Goal: Transaction & Acquisition: Subscribe to service/newsletter

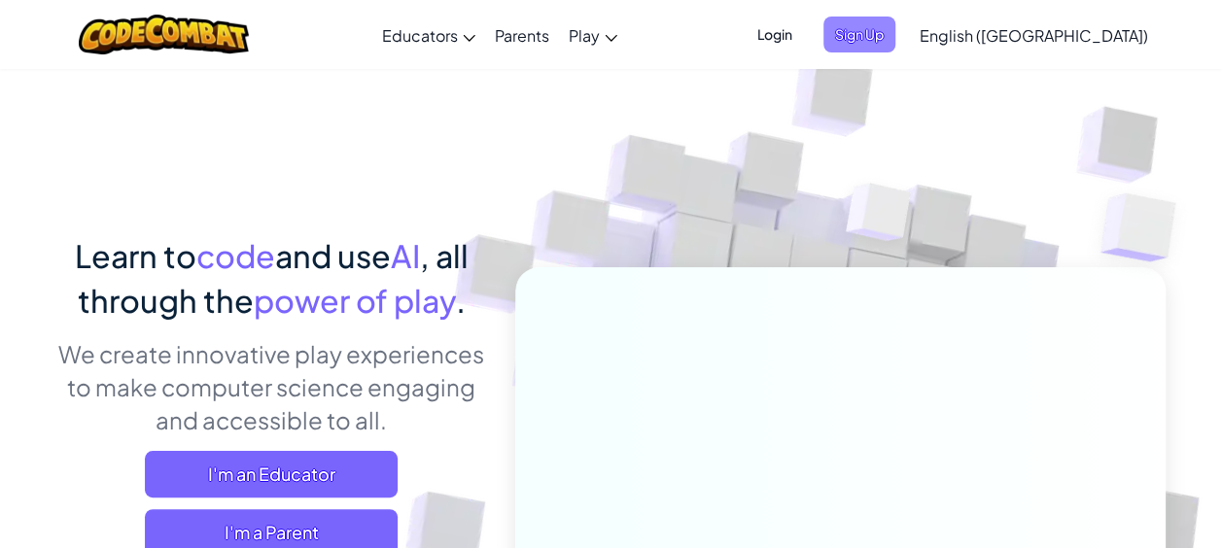
click at [896, 32] on span "Sign Up" at bounding box center [860, 35] width 72 height 36
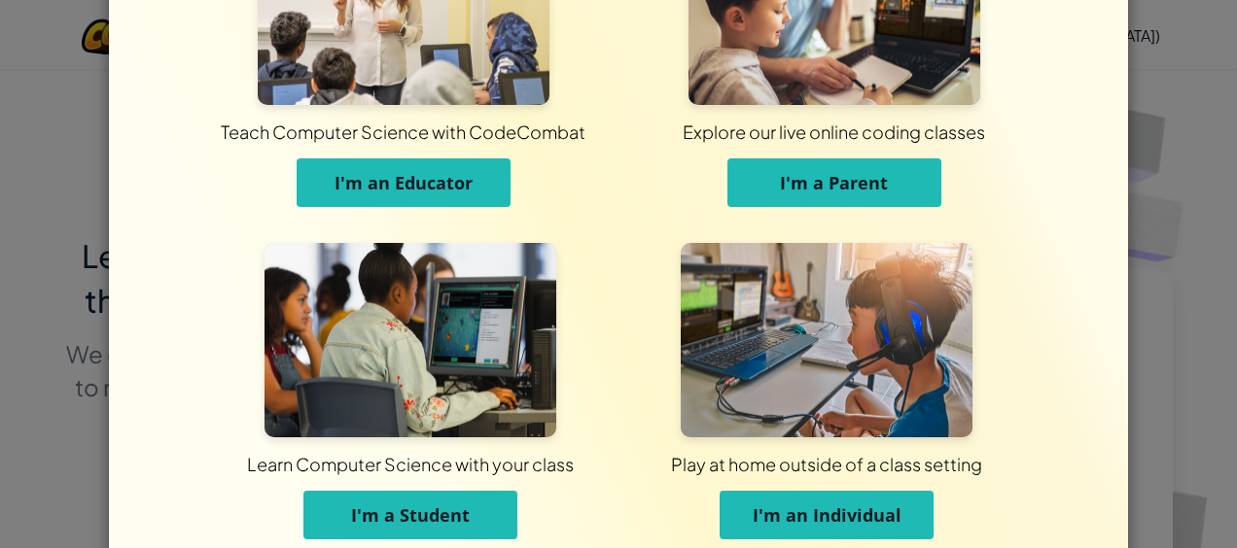
scroll to position [164, 0]
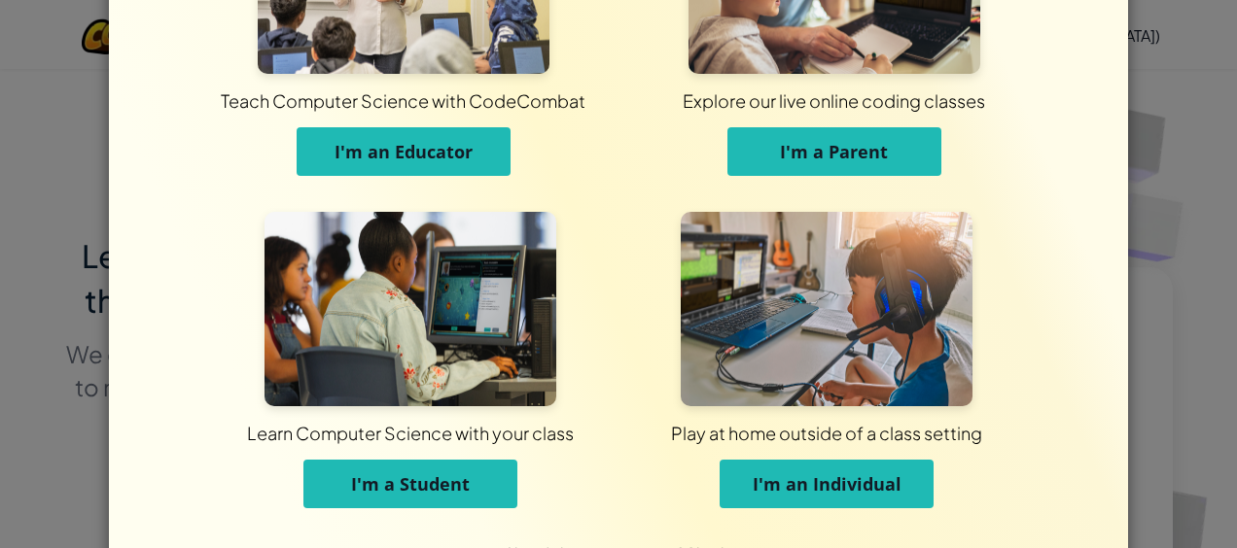
click at [431, 488] on span "I'm a Student" at bounding box center [410, 484] width 119 height 23
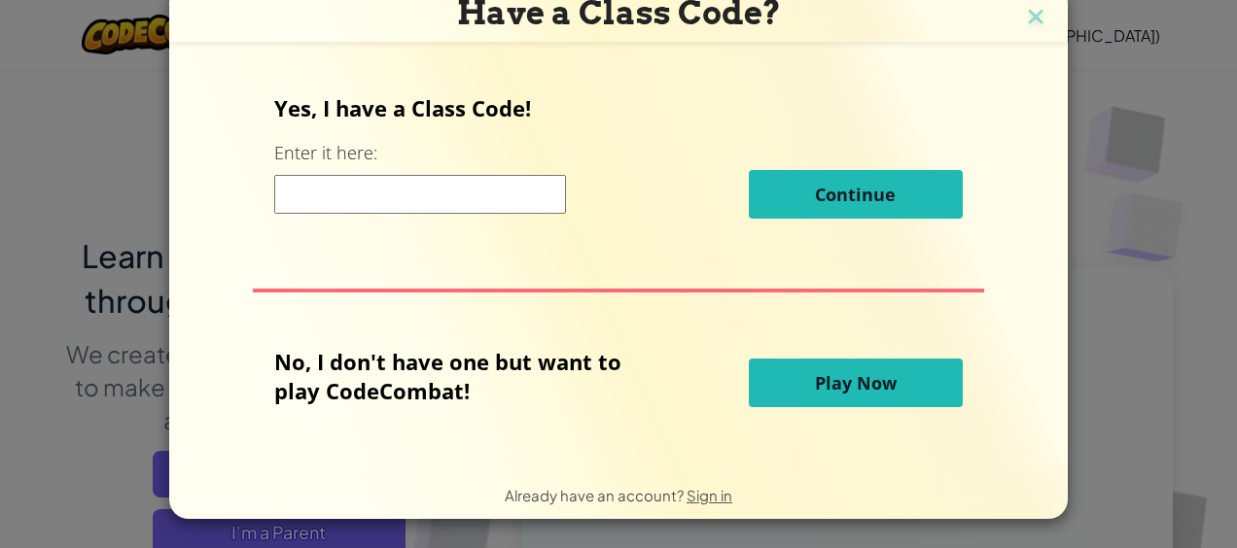
scroll to position [16, 0]
click at [1037, 19] on img at bounding box center [1035, 18] width 25 height 29
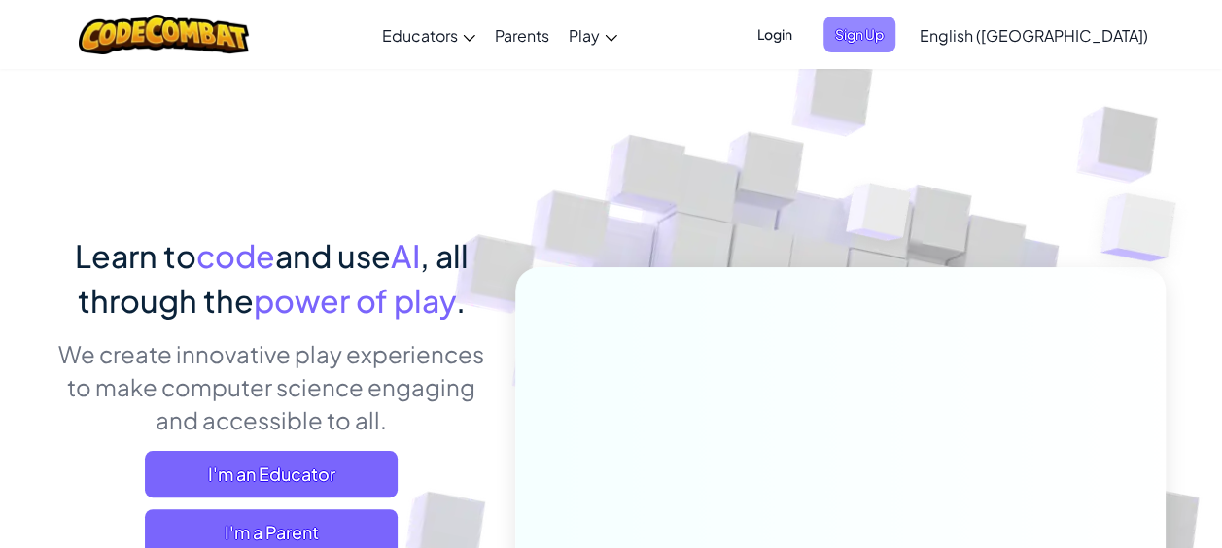
click at [896, 35] on span "Sign Up" at bounding box center [860, 35] width 72 height 36
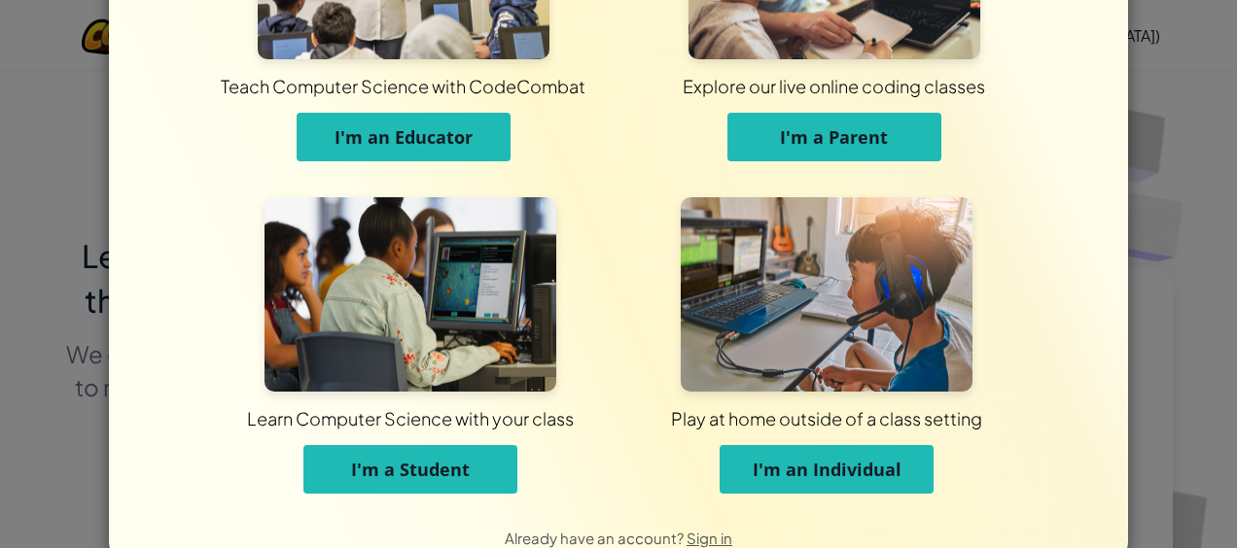
scroll to position [196, 0]
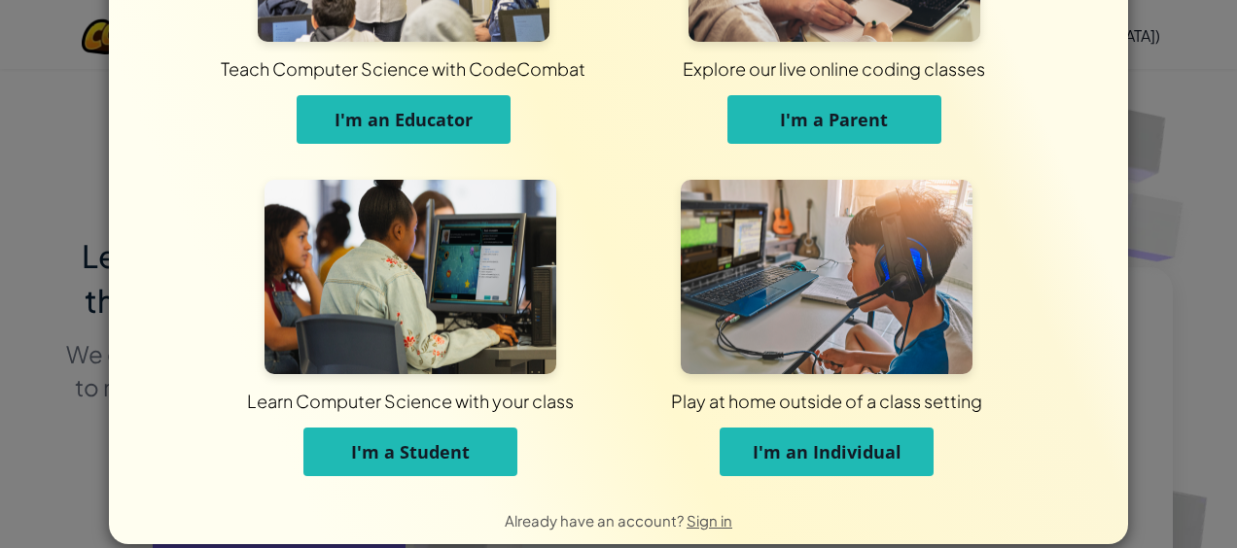
click at [873, 450] on span "I'm an Individual" at bounding box center [827, 452] width 149 height 23
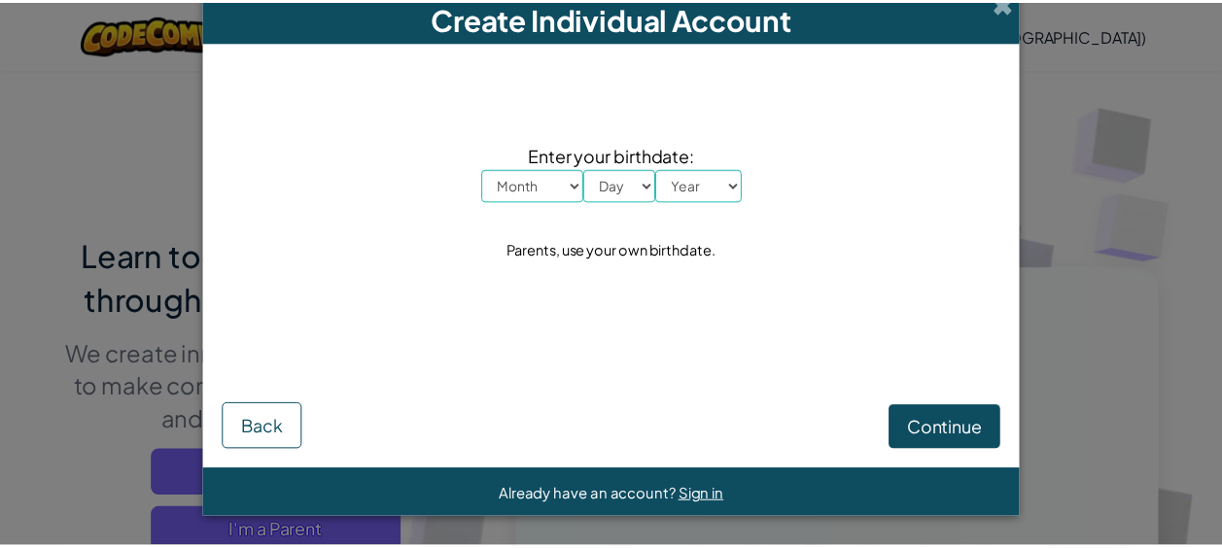
scroll to position [16, 0]
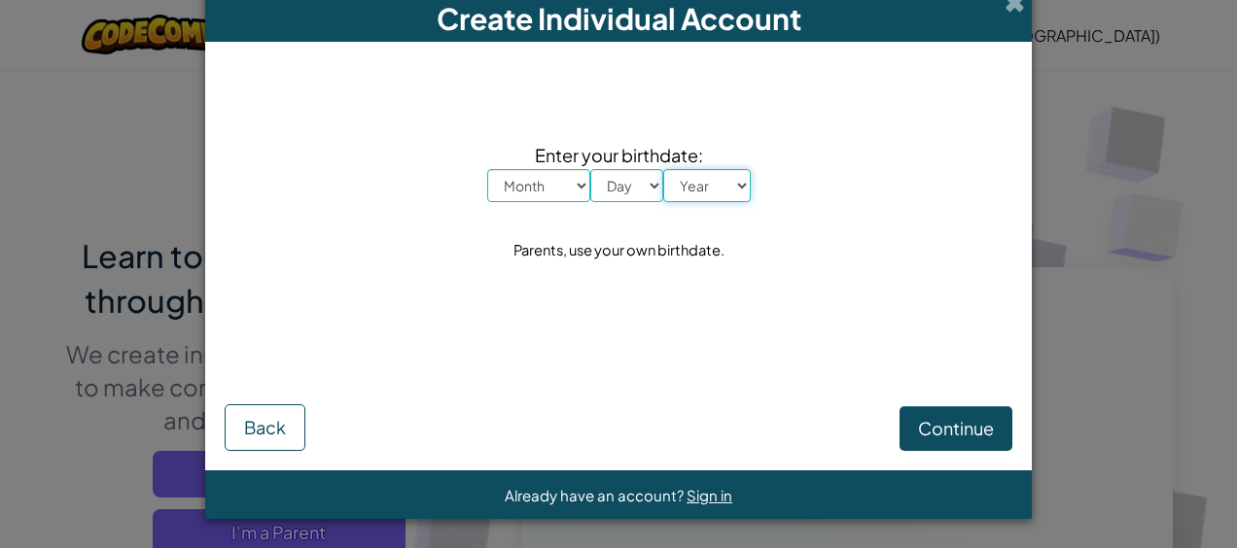
click at [739, 189] on select "Year [DATE] 2024 2023 2022 2021 2020 2019 2018 2017 2016 2015 2014 2013 2012 20…" at bounding box center [707, 185] width 88 height 33
select select "2012"
click at [663, 169] on select "Year [DATE] 2024 2023 2022 2021 2020 2019 2018 2017 2016 2015 2014 2013 2012 20…" at bounding box center [707, 185] width 88 height 33
click at [621, 177] on select "Day 1 2 3 4 5 6 7 8 9 10 11 12 13 14 15 16 17 18 19 20 21 22 23 24 25 26 27 28 …" at bounding box center [626, 185] width 73 height 33
select select "7"
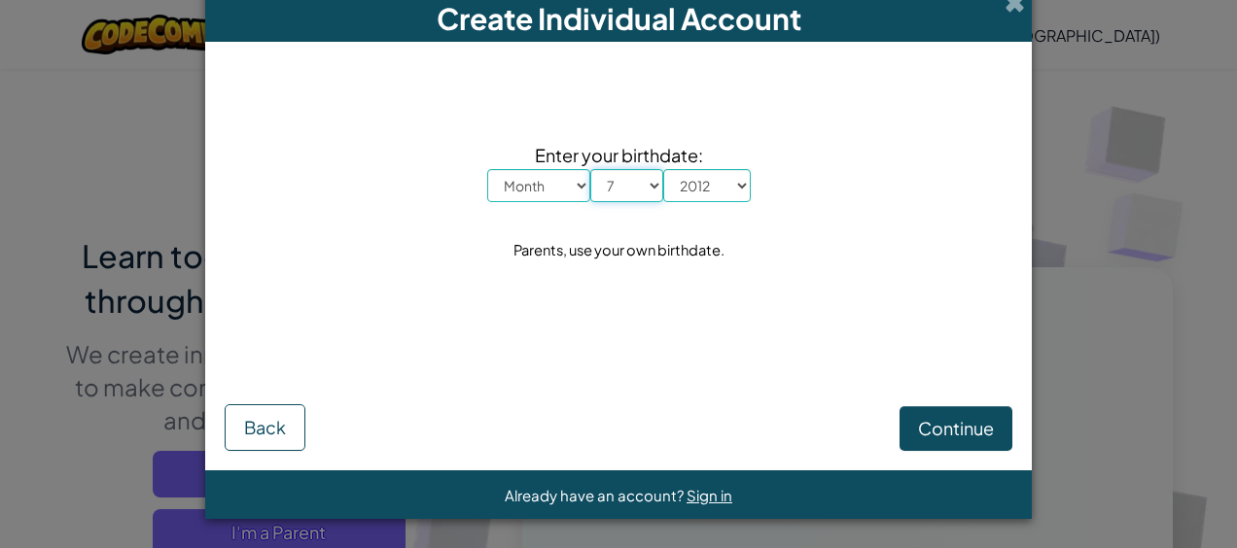
click at [590, 169] on select "Day 1 2 3 4 5 6 7 8 9 10 11 12 13 14 15 16 17 18 19 20 21 22 23 24 25 26 27 28 …" at bounding box center [626, 185] width 73 height 33
click at [543, 196] on select "Month January February March April May June July August September October Novem…" at bounding box center [538, 185] width 103 height 33
select select "5"
click at [487, 169] on select "Month January February March April May June July August September October Novem…" at bounding box center [538, 185] width 103 height 33
click at [921, 426] on span "Continue" at bounding box center [956, 428] width 76 height 22
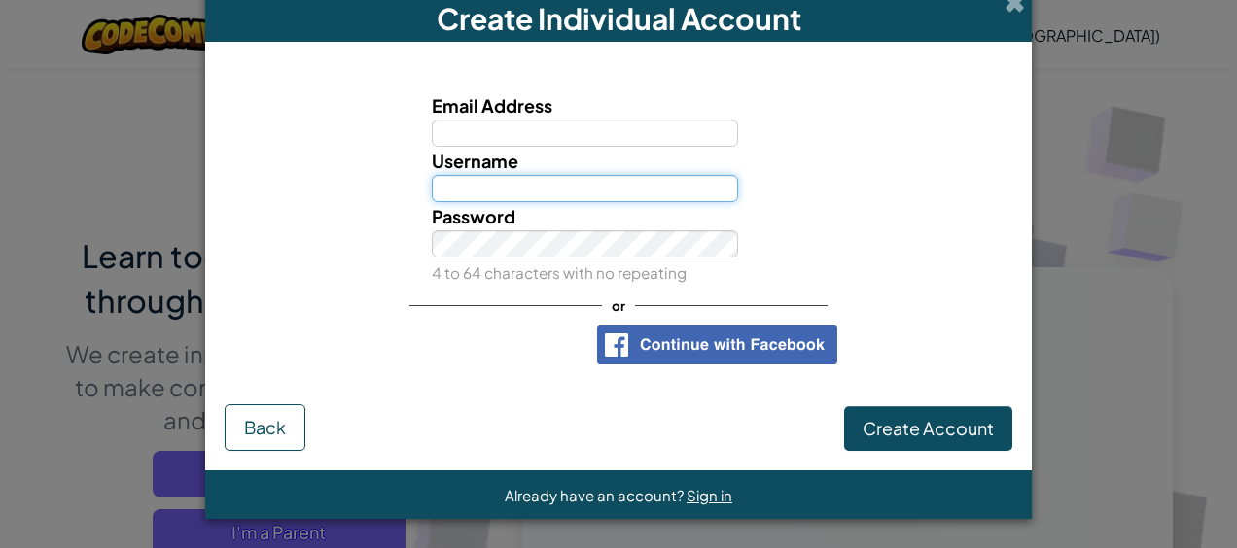
type input "[PERSON_NAME]"
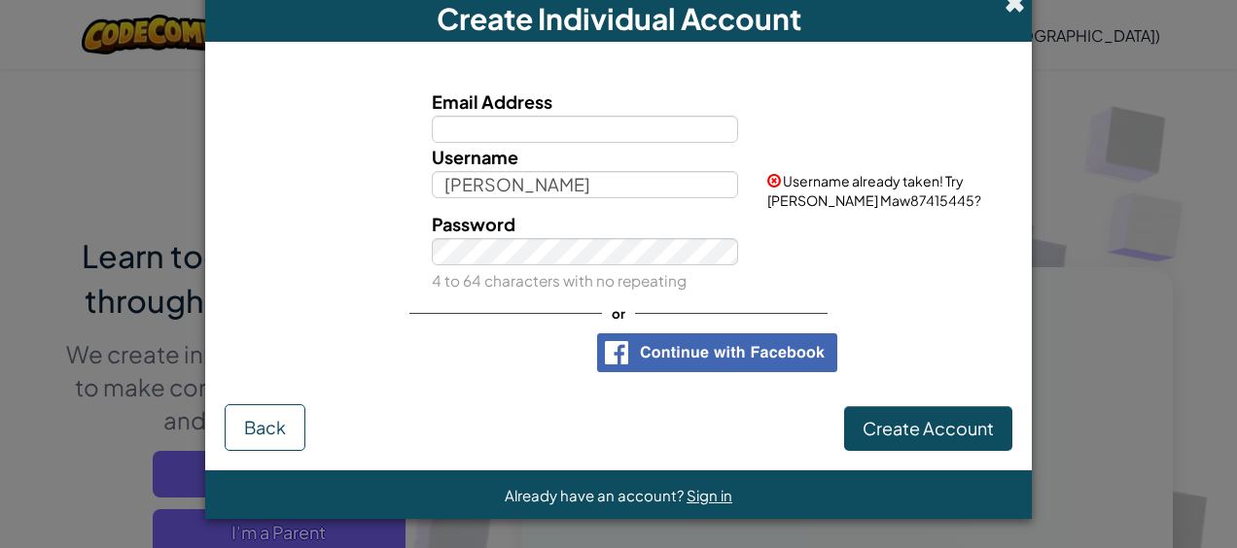
click at [1014, 9] on span at bounding box center [1015, 2] width 20 height 20
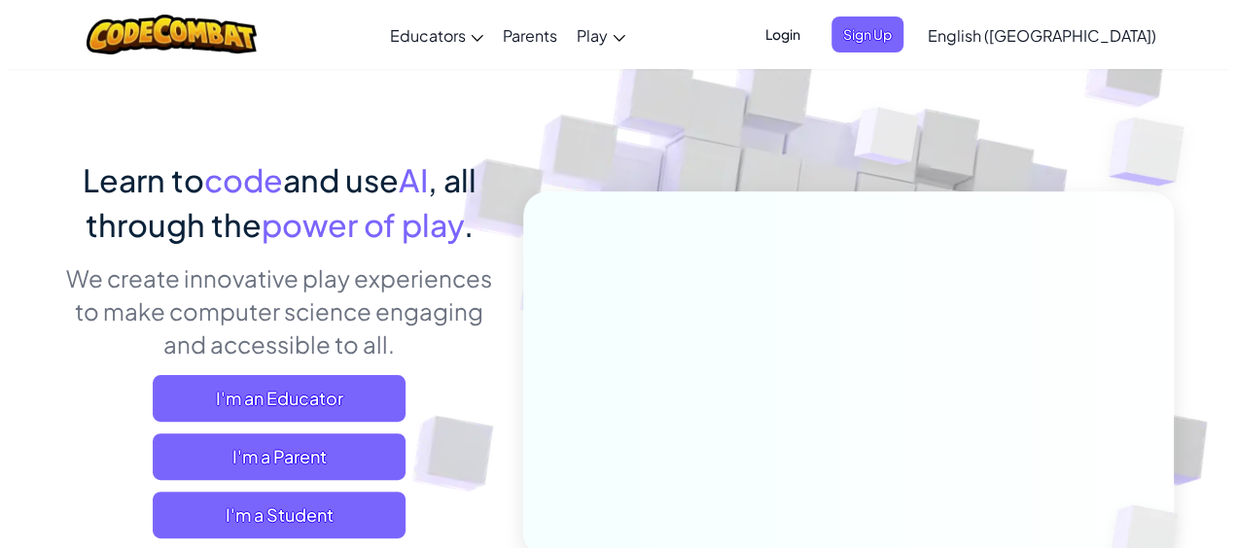
scroll to position [0, 0]
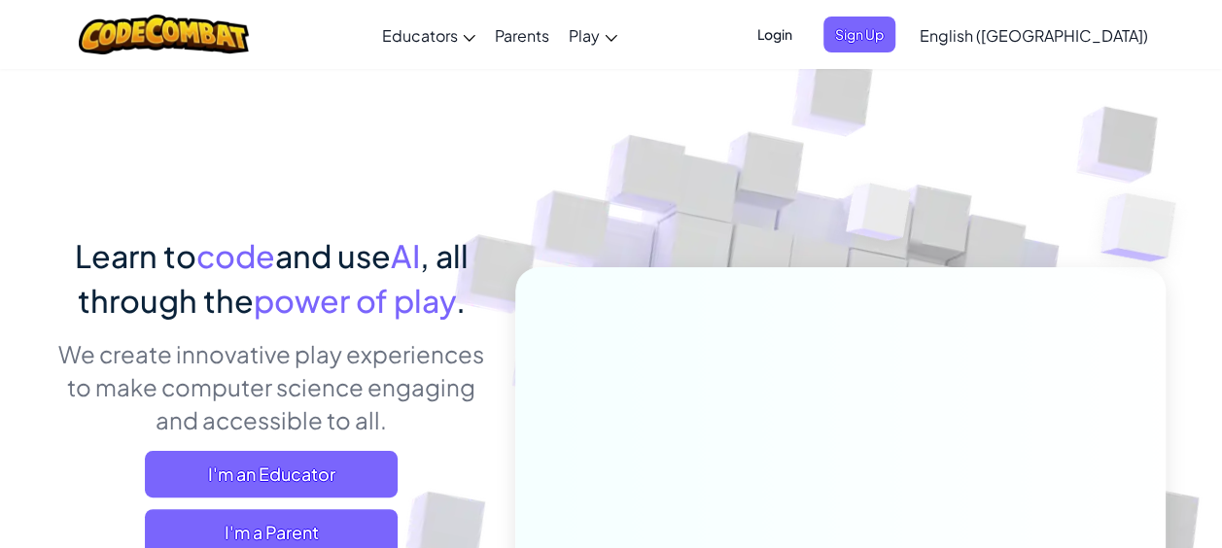
click at [804, 39] on span "Login" at bounding box center [775, 35] width 58 height 36
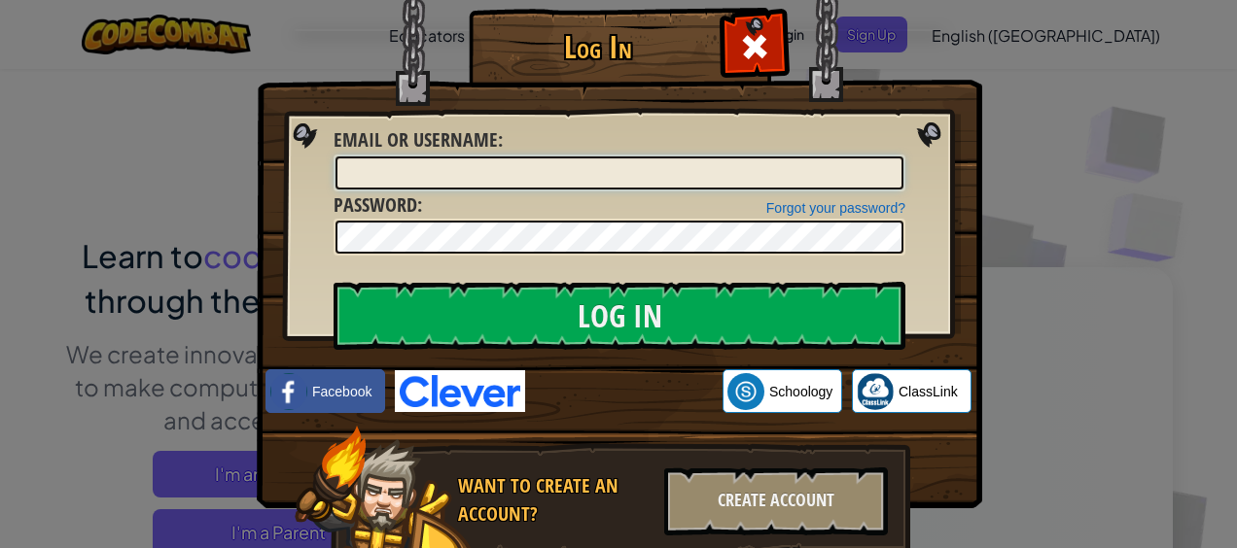
type input "[PERSON_NAME]"
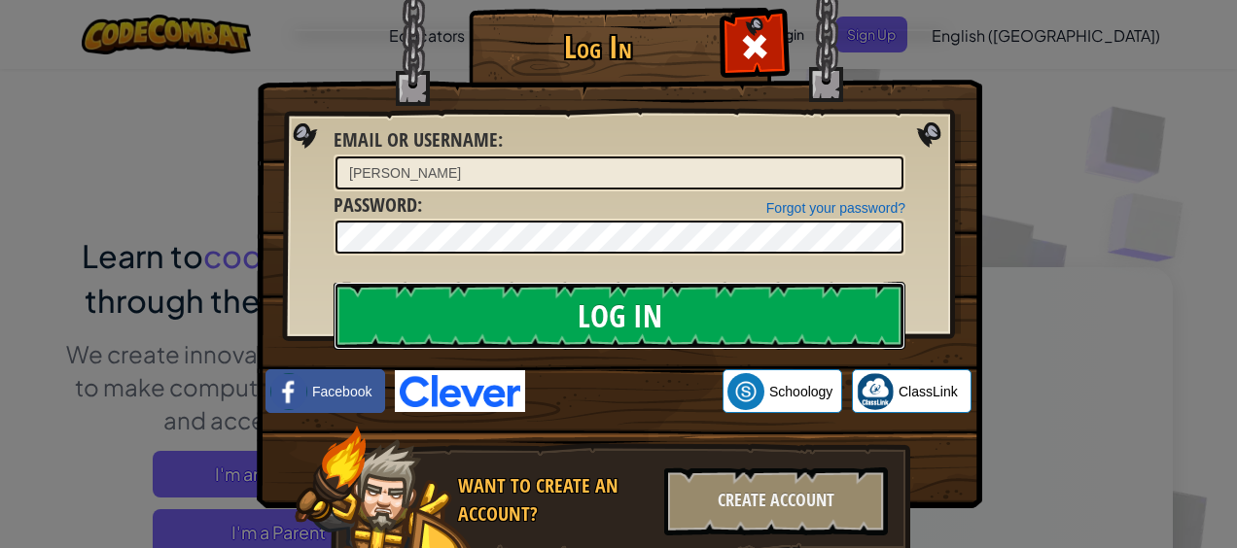
click at [712, 310] on input "Log In" at bounding box center [620, 316] width 572 height 68
